Goal: Information Seeking & Learning: Learn about a topic

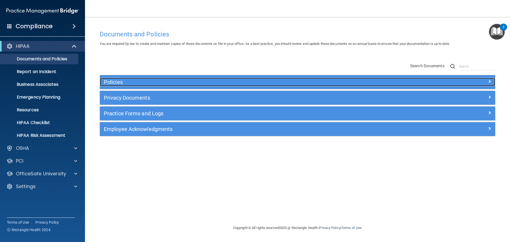
click at [141, 81] on h5 "Policies" at bounding box center [248, 82] width 288 height 6
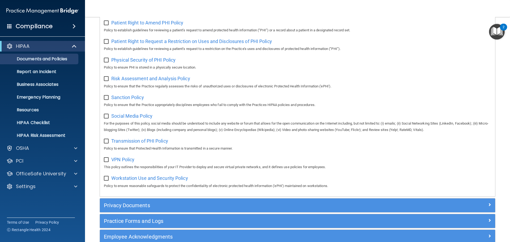
scroll to position [345, 0]
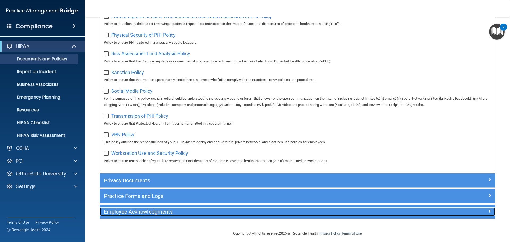
click at [148, 215] on h5 "Employee Acknowledgments" at bounding box center [248, 212] width 288 height 6
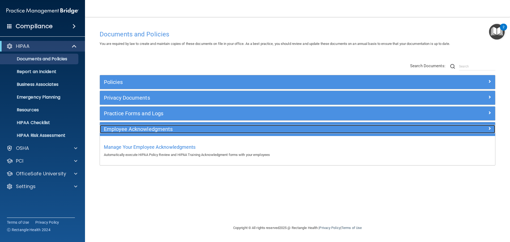
scroll to position [0, 0]
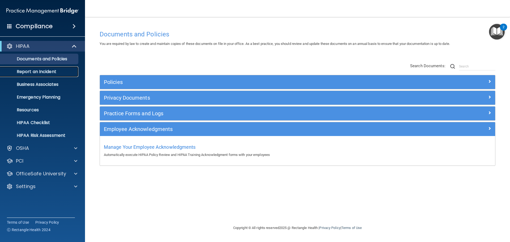
click at [29, 70] on p "Report an Incident" at bounding box center [39, 71] width 72 height 5
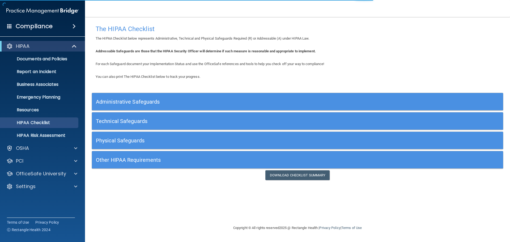
click at [143, 100] on h5 "Administrative Safeguards" at bounding box center [246, 102] width 300 height 6
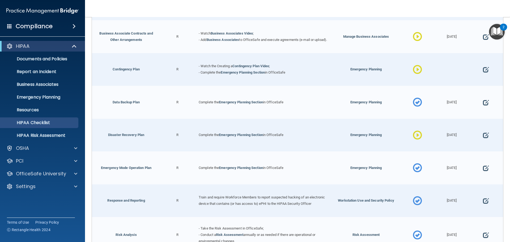
scroll to position [186, 0]
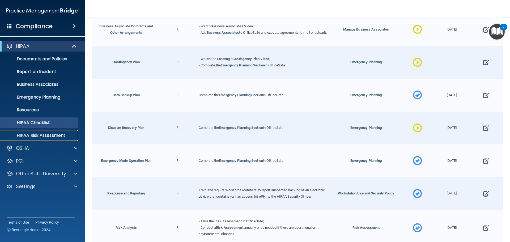
click at [22, 135] on p "HIPAA Risk Assessment" at bounding box center [39, 135] width 72 height 5
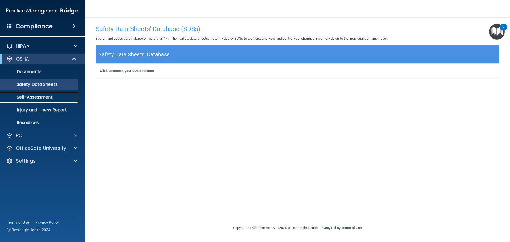
click at [45, 101] on link "Self-Assessment" at bounding box center [37, 97] width 84 height 11
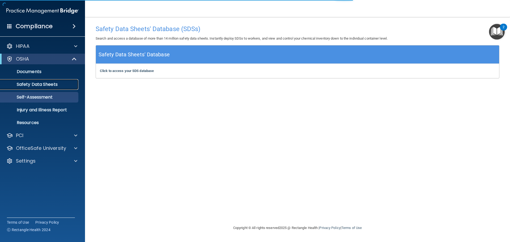
click at [47, 83] on p "Safety Data Sheets" at bounding box center [39, 84] width 72 height 5
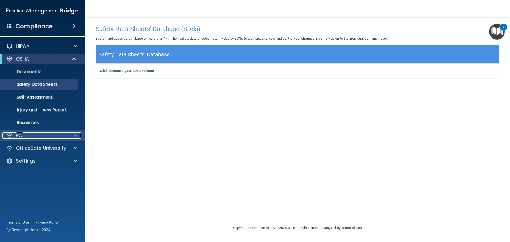
click at [44, 134] on div "PCI" at bounding box center [35, 135] width 66 height 6
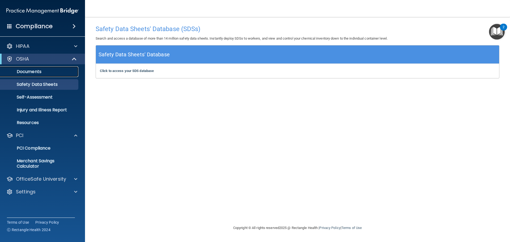
click at [39, 74] on p "Documents" at bounding box center [39, 71] width 72 height 5
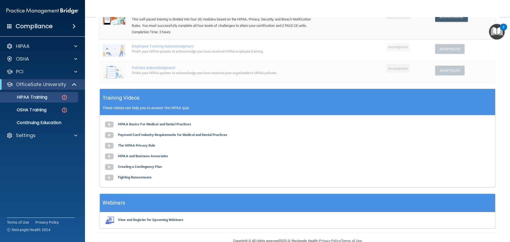
scroll to position [98, 0]
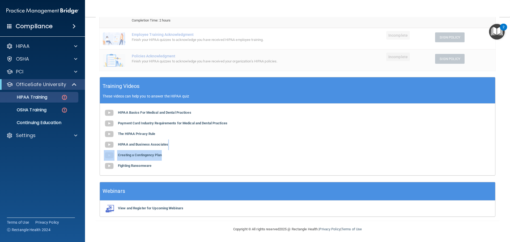
click at [244, 152] on div "HIPAA Basics For Medical and Dental Practices Payment Card Industry Requirement…" at bounding box center [297, 140] width 395 height 72
click at [289, 171] on div "HIPAA Basics For Medical and Dental Practices Payment Card Industry Requirement…" at bounding box center [297, 140] width 395 height 72
click at [26, 107] on p "OSHA Training" at bounding box center [24, 109] width 43 height 5
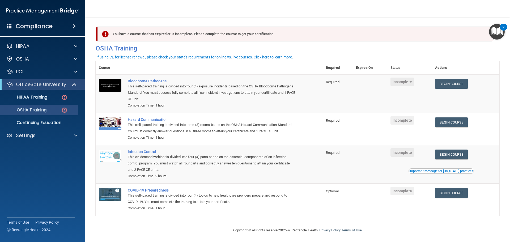
click at [299, 102] on td "Bloodborne Pathogens This self-paced training is divided into four (4) exposure…" at bounding box center [224, 93] width 198 height 38
click at [240, 106] on div "Completion Time: 1 hour" at bounding box center [212, 105] width 168 height 6
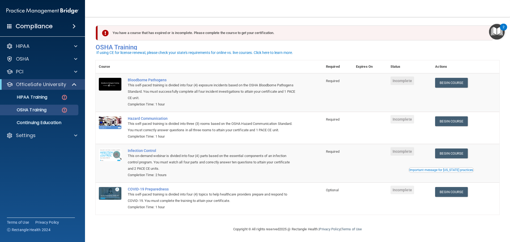
scroll to position [9, 0]
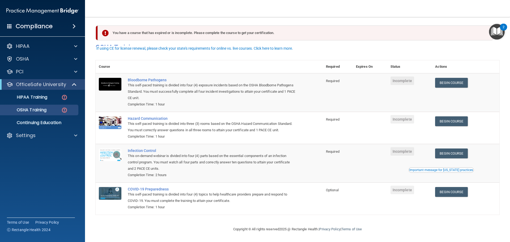
click at [279, 91] on div "This self-paced training is divided into four (4) exposure incidents based on t…" at bounding box center [212, 91] width 168 height 19
click at [456, 78] on link "Begin Course" at bounding box center [451, 83] width 32 height 10
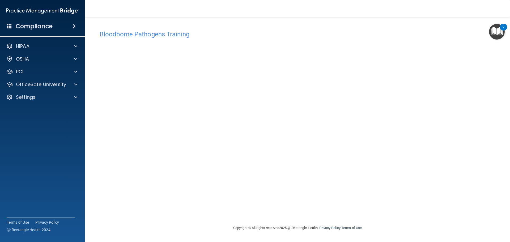
click at [34, 142] on accordion "HIPAA Documents and Policies Report an Incident Business Associates Emergency P…" at bounding box center [42, 106] width 85 height 134
click at [40, 98] on div "Settings" at bounding box center [35, 97] width 66 height 6
click at [35, 128] on link "My Users" at bounding box center [37, 122] width 84 height 11
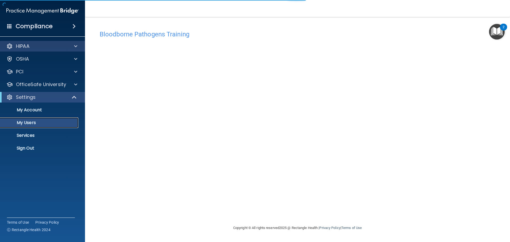
select select "20"
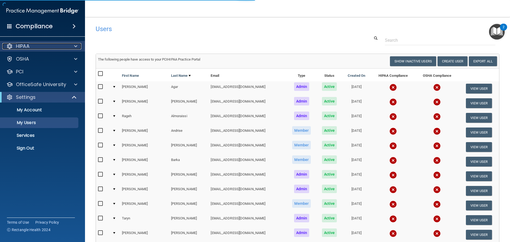
click at [37, 44] on div "HIPAA" at bounding box center [35, 46] width 66 height 6
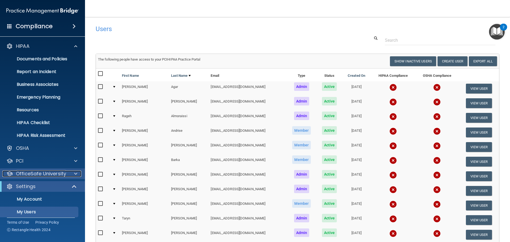
click at [39, 171] on p "OfficeSafe University" at bounding box center [41, 173] width 50 height 6
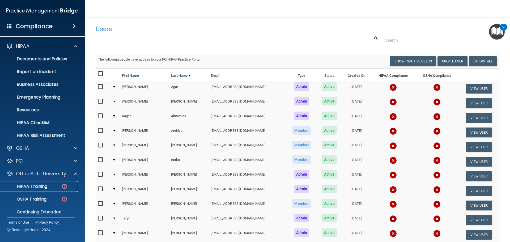
click at [36, 187] on p "HIPAA Training" at bounding box center [25, 186] width 44 height 5
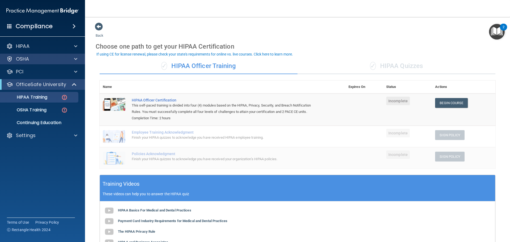
click at [46, 54] on div "OSHA" at bounding box center [42, 59] width 85 height 11
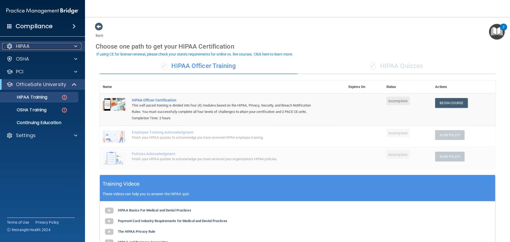
click at [31, 47] on div "HIPAA" at bounding box center [35, 46] width 66 height 6
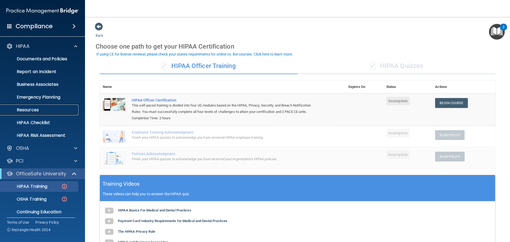
click at [31, 109] on p "Resources" at bounding box center [39, 109] width 72 height 5
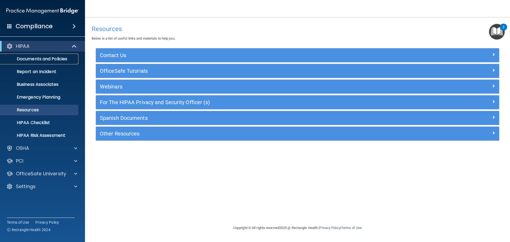
click at [39, 61] on p "Documents and Policies" at bounding box center [39, 58] width 72 height 5
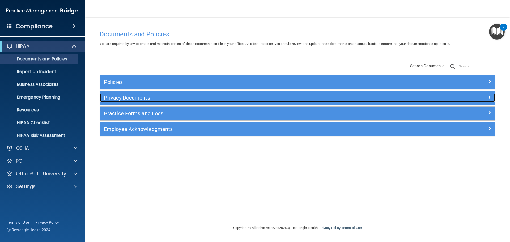
click at [119, 100] on h5 "Privacy Documents" at bounding box center [248, 98] width 288 height 6
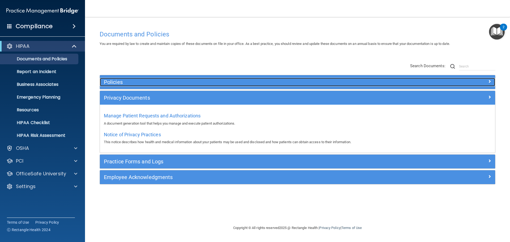
click at [133, 81] on h5 "Policies" at bounding box center [248, 82] width 288 height 6
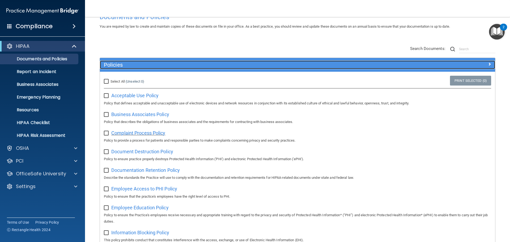
scroll to position [27, 0]
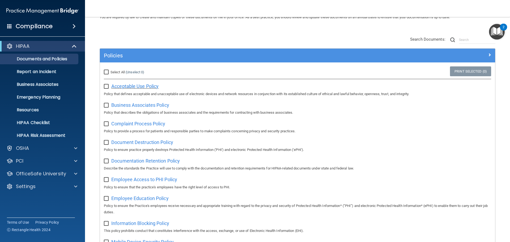
click at [112, 83] on span "Acceptable Use Policy" at bounding box center [134, 86] width 47 height 6
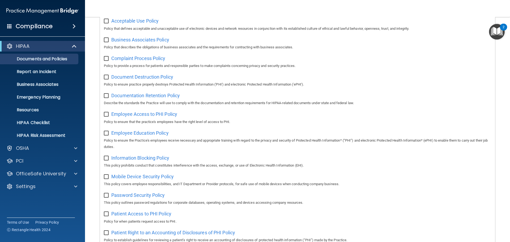
scroll to position [10, 0]
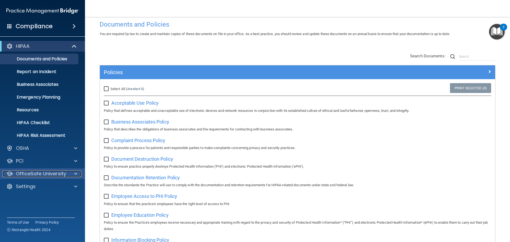
click at [32, 174] on p "OfficeSafe University" at bounding box center [41, 173] width 50 height 6
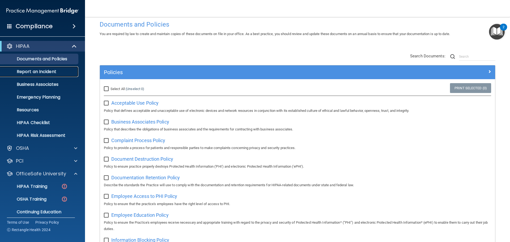
click at [32, 73] on p "Report an Incident" at bounding box center [39, 71] width 72 height 5
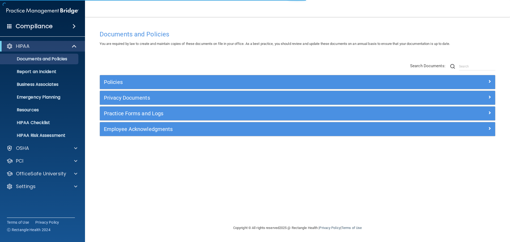
click at [110, 122] on div "Employee Acknowledgments" at bounding box center [297, 129] width 395 height 14
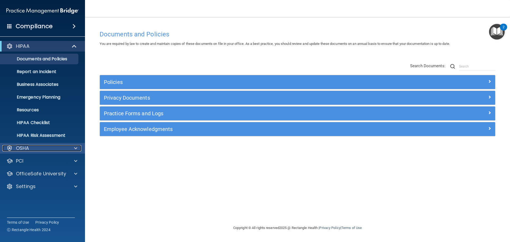
click at [32, 148] on div "OSHA" at bounding box center [35, 148] width 66 height 6
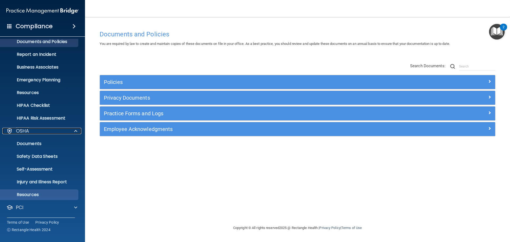
scroll to position [42, 0]
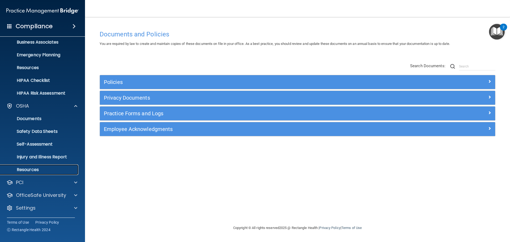
click at [40, 169] on p "Resources" at bounding box center [39, 169] width 72 height 5
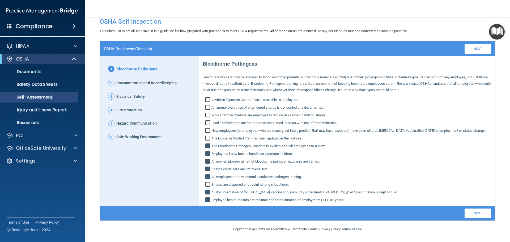
scroll to position [14, 0]
click at [139, 134] on span "Safe Working Environment" at bounding box center [138, 137] width 45 height 7
click at [111, 134] on span "6" at bounding box center [111, 137] width 6 height 6
click at [207, 98] on input "A written Exposure Control Plan is available to employees." at bounding box center [208, 100] width 6 height 5
checkbox input "true"
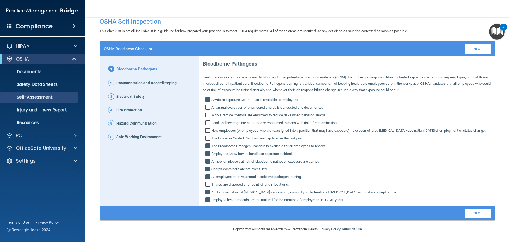
click at [207, 113] on input "Work Practice Controls are employed to reduce risks when handling sharps." at bounding box center [208, 115] width 6 height 5
checkbox input "true"
click at [206, 128] on input "New employees (or employees who are reassigned into a position that may have ex…" at bounding box center [208, 130] width 6 height 5
checkbox input "true"
click at [464, 211] on link "Next" at bounding box center [477, 213] width 27 height 10
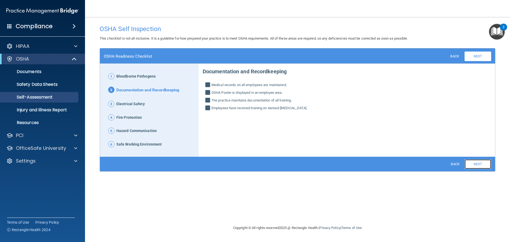
scroll to position [0, 0]
click at [21, 48] on p "HIPAA" at bounding box center [23, 46] width 14 height 6
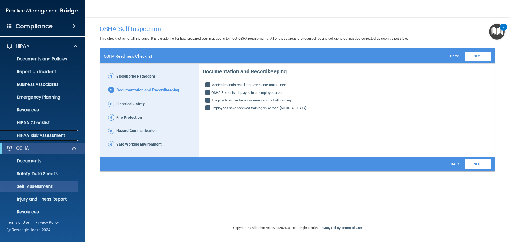
click at [18, 133] on p "HIPAA Risk Assessment" at bounding box center [39, 135] width 72 height 5
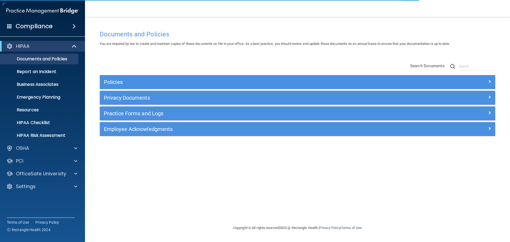
click at [132, 183] on div "Documents and Policies You are required by law to create and maintain copies of…" at bounding box center [298, 126] width 404 height 197
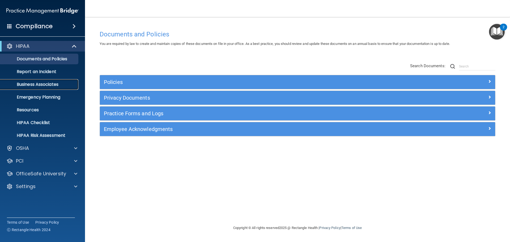
click at [40, 89] on link "Business Associates" at bounding box center [37, 84] width 84 height 11
